Goal: Information Seeking & Learning: Learn about a topic

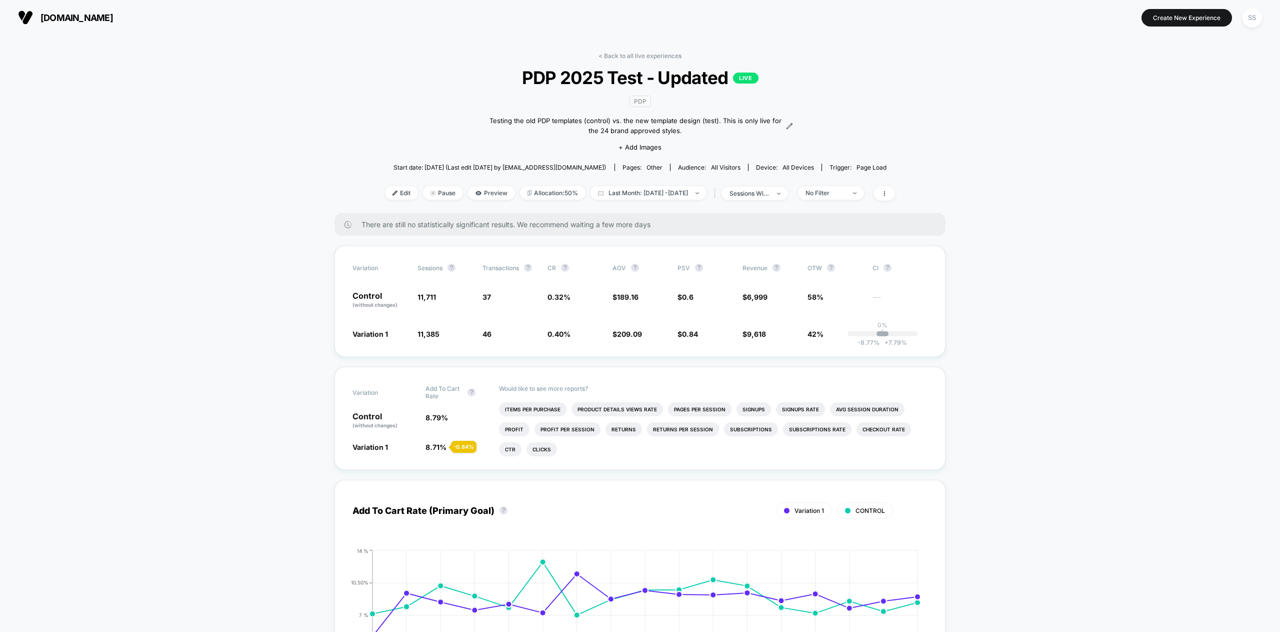
click at [26, 12] on img at bounding box center [25, 17] width 15 height 15
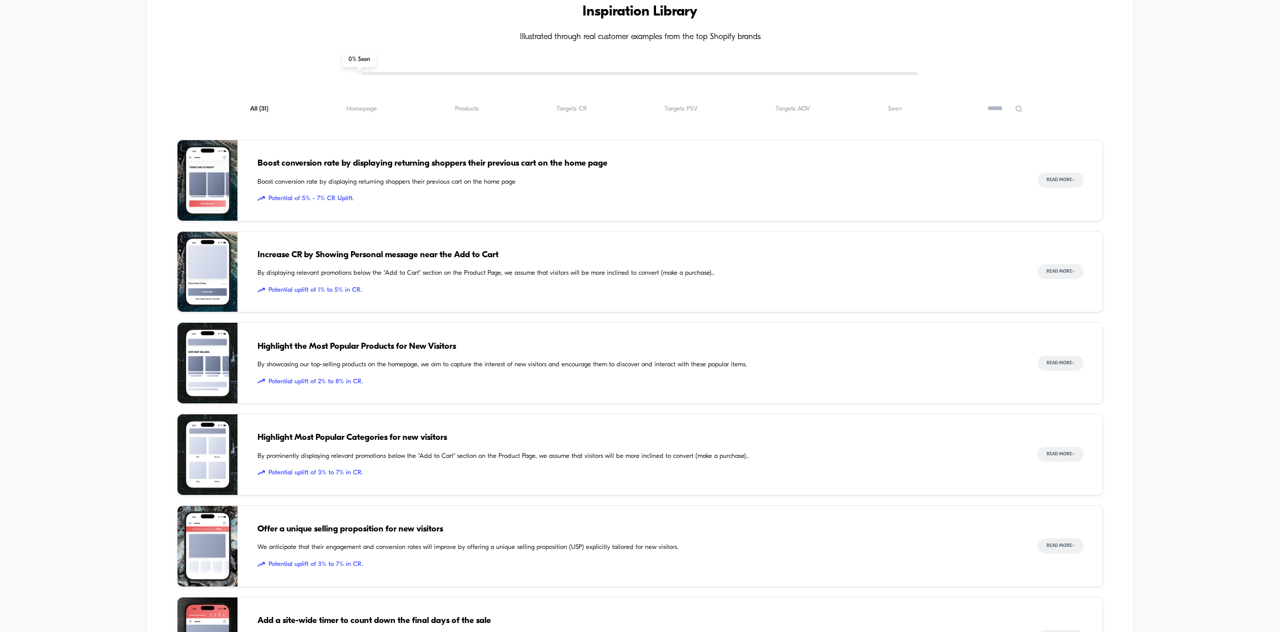
scroll to position [439, 0]
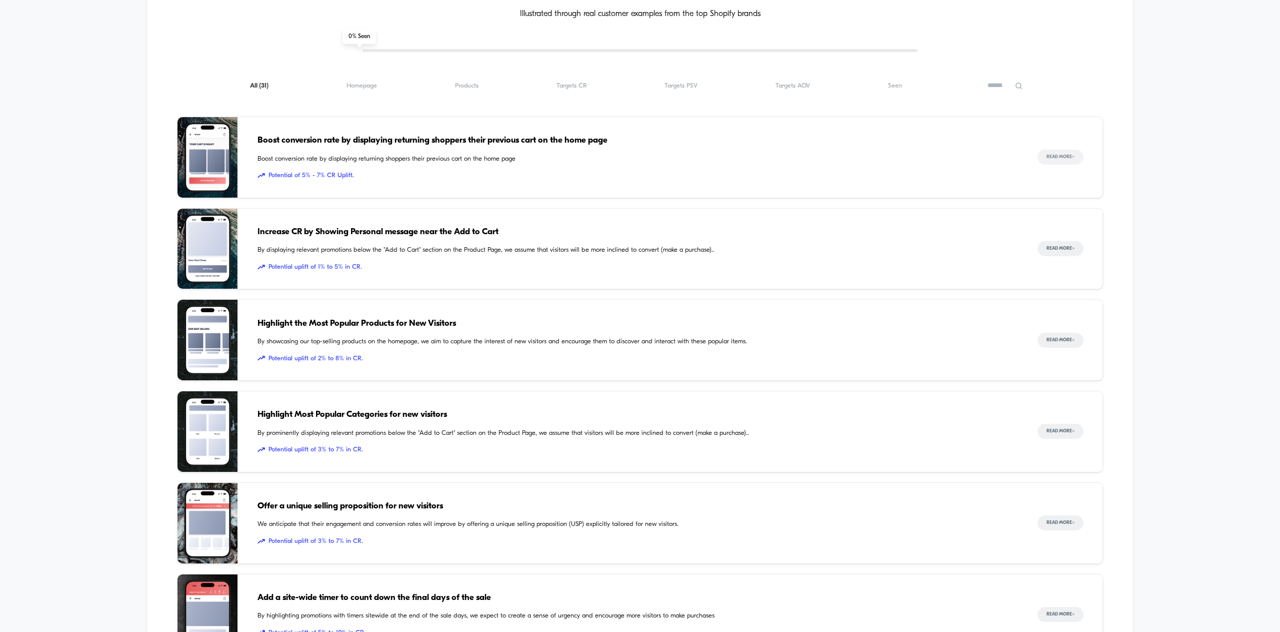
click at [1063, 155] on button "Read More >" at bounding box center [1061, 157] width 46 height 15
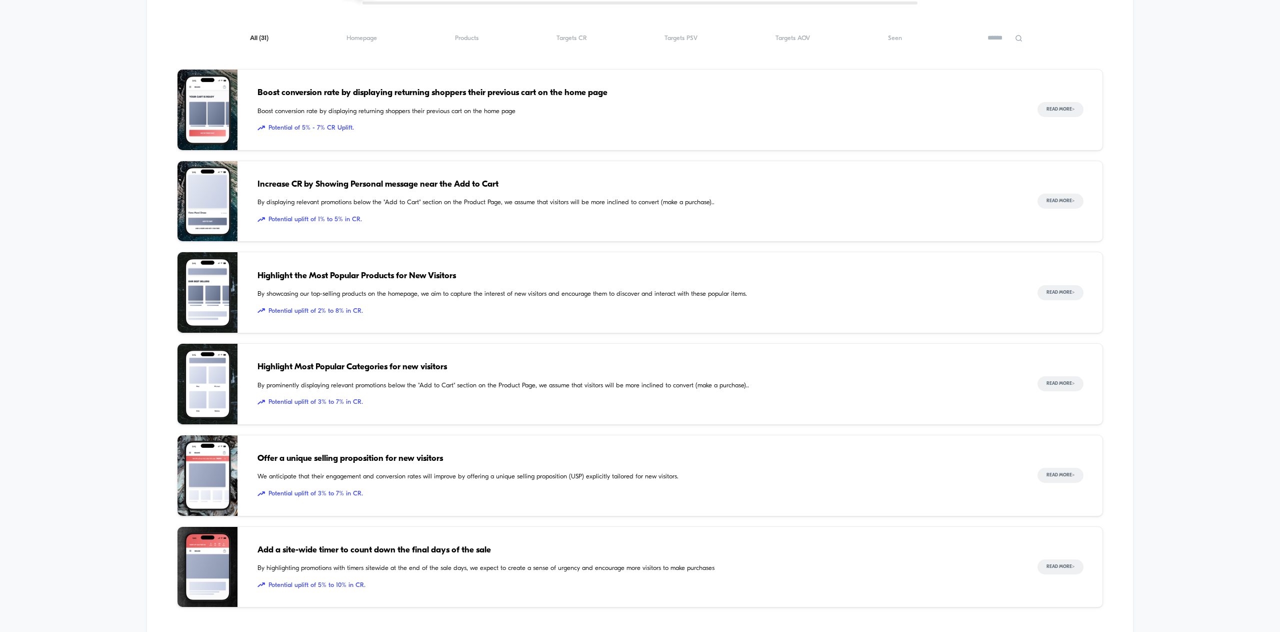
scroll to position [488, 0]
